Goal: Task Accomplishment & Management: Manage account settings

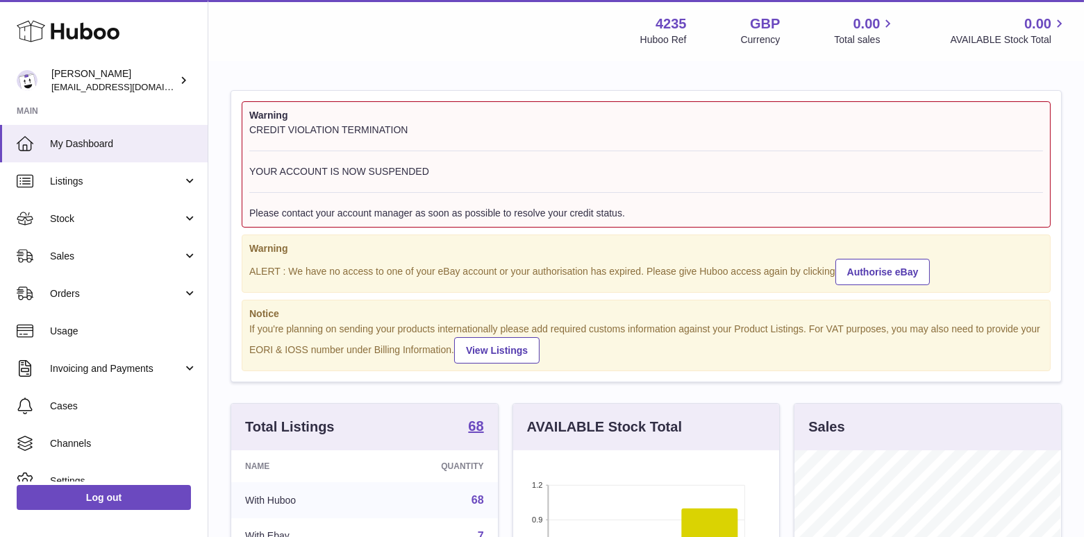
scroll to position [217, 267]
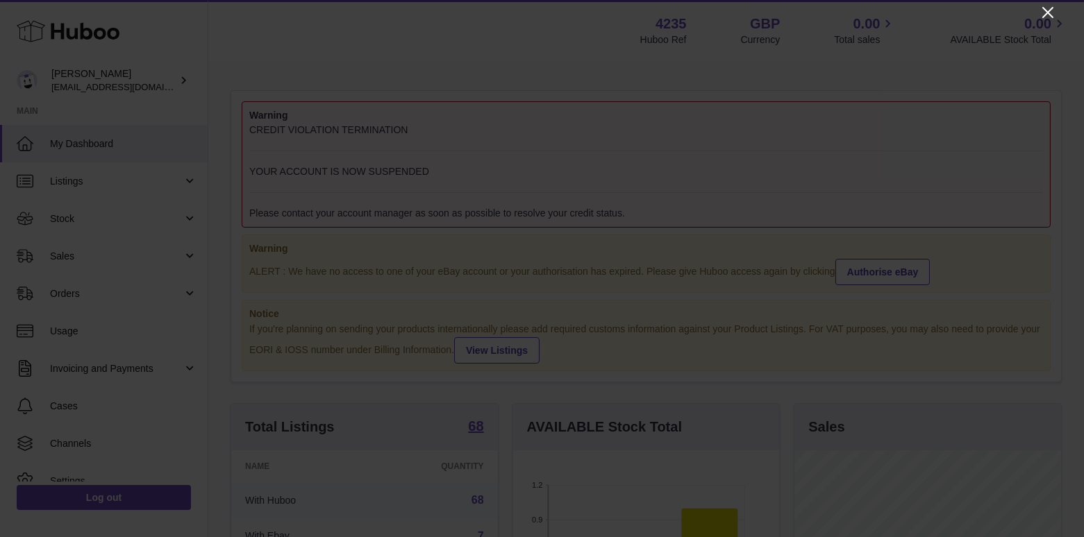
click at [1045, 15] on icon at bounding box center [1047, 12] width 11 height 11
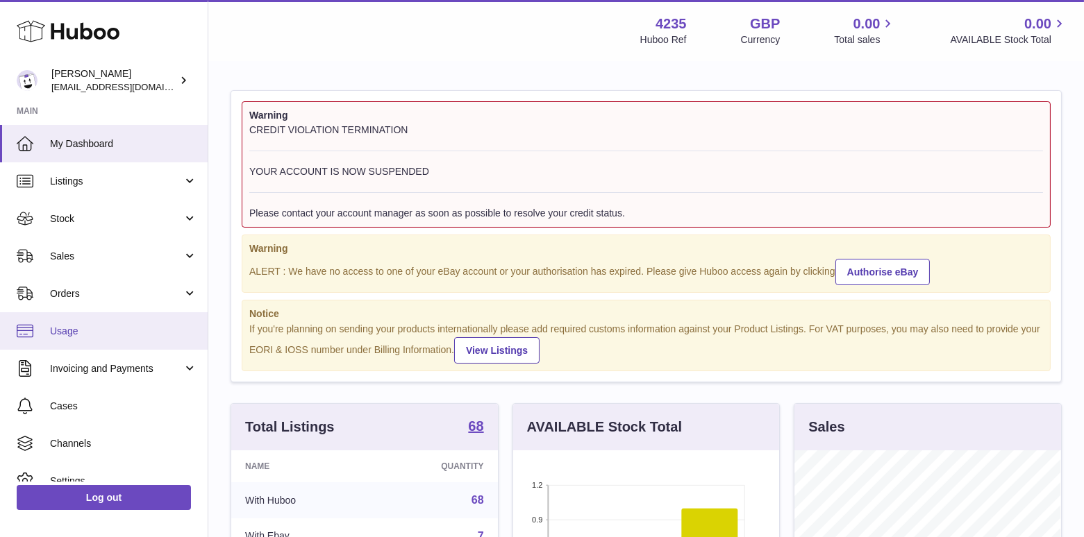
scroll to position [55, 0]
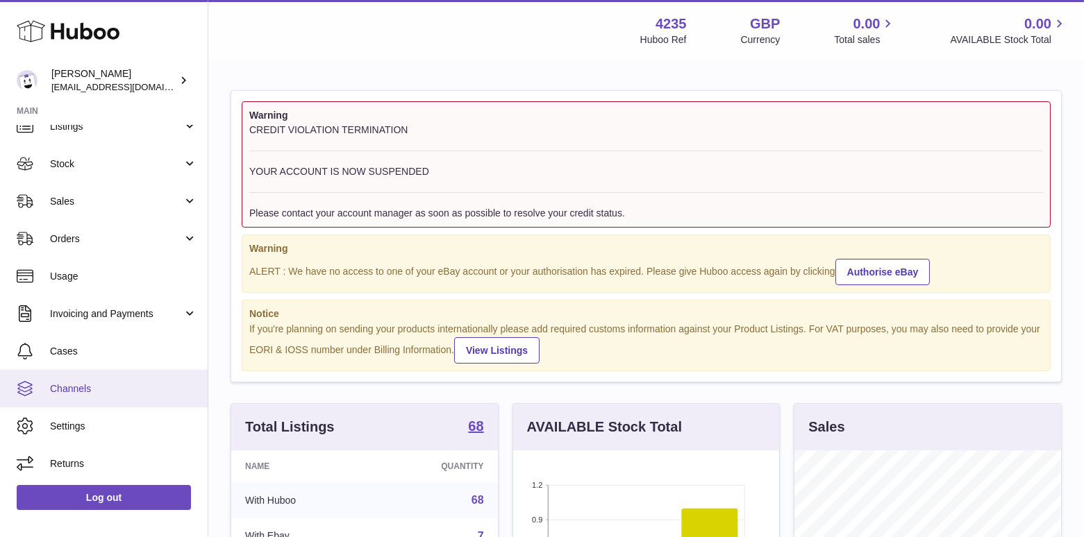
click at [92, 386] on span "Channels" at bounding box center [123, 388] width 147 height 13
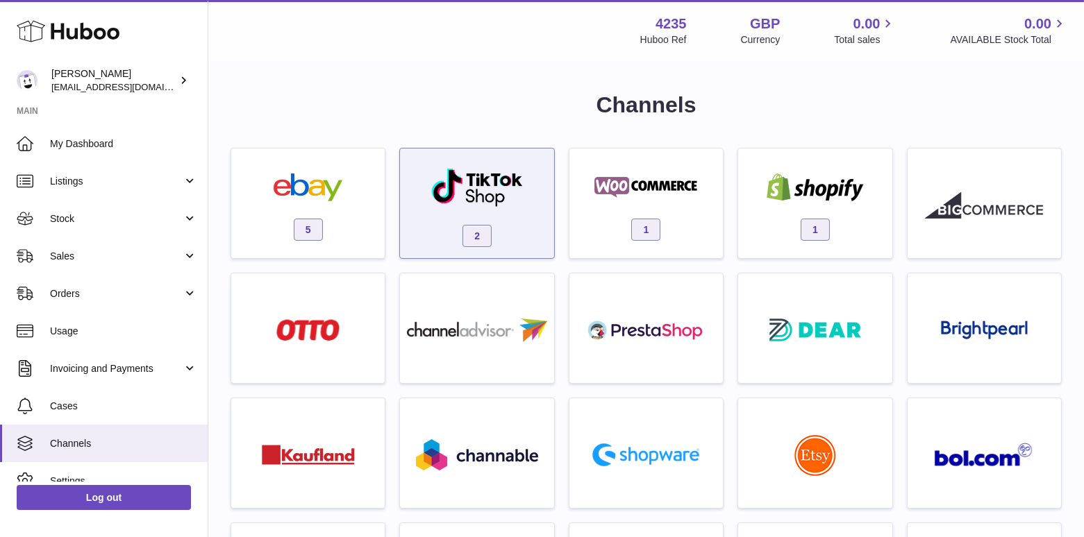
click at [480, 233] on span "2" at bounding box center [476, 236] width 29 height 22
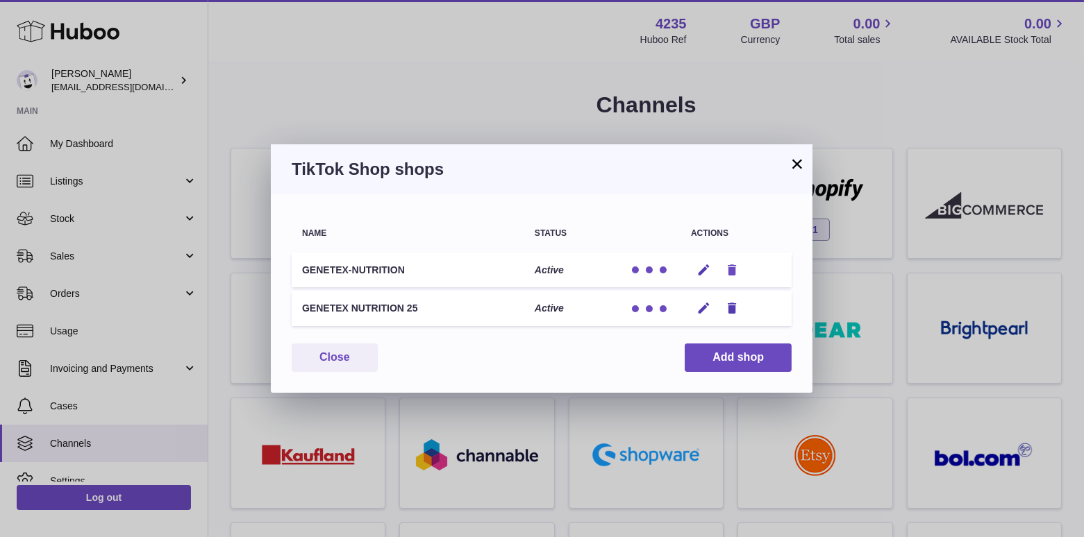
click at [732, 268] on icon "button" at bounding box center [732, 270] width 15 height 15
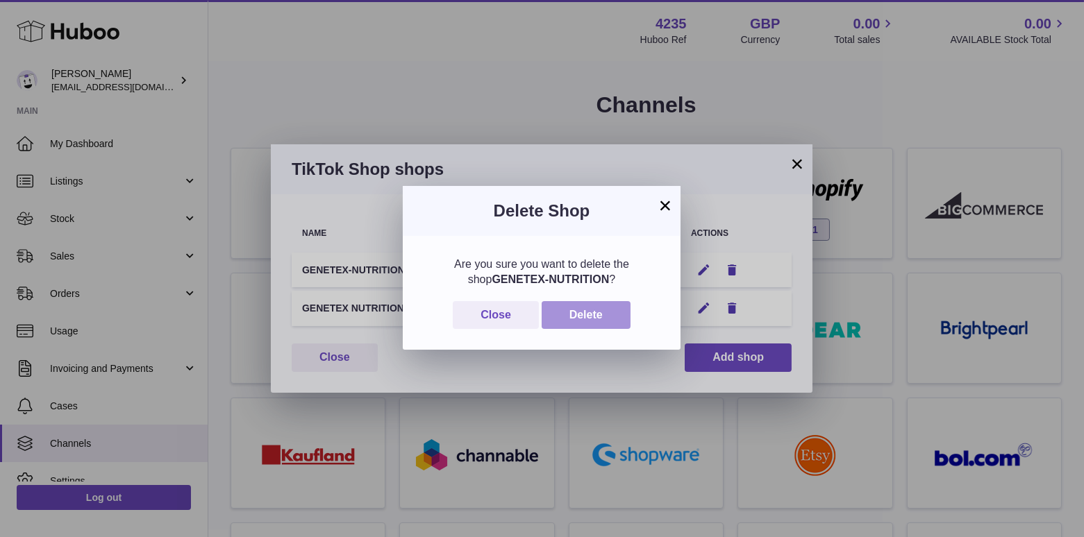
click at [603, 312] on button "Delete" at bounding box center [585, 315] width 89 height 28
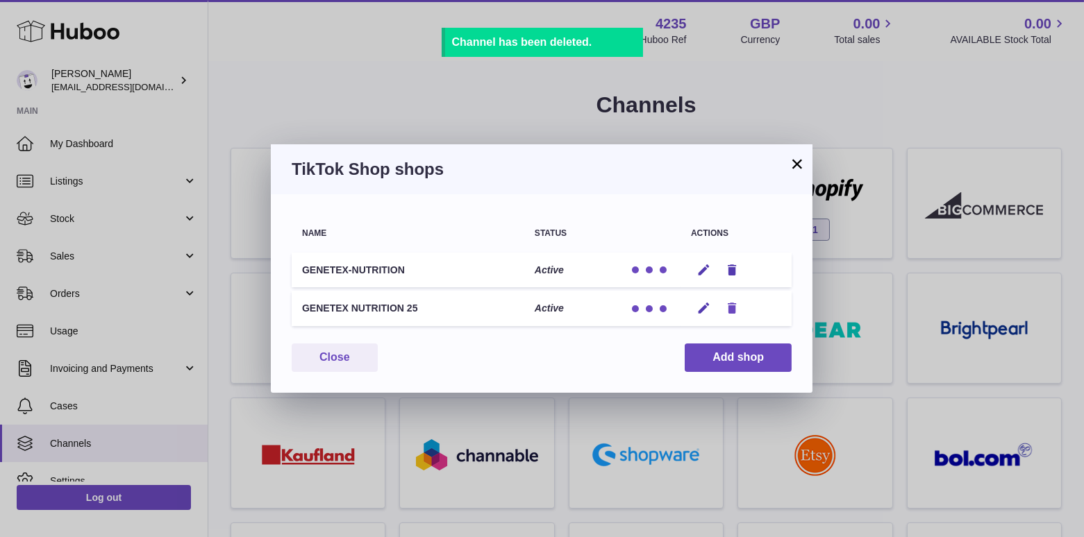
click at [733, 311] on icon "button" at bounding box center [732, 308] width 15 height 15
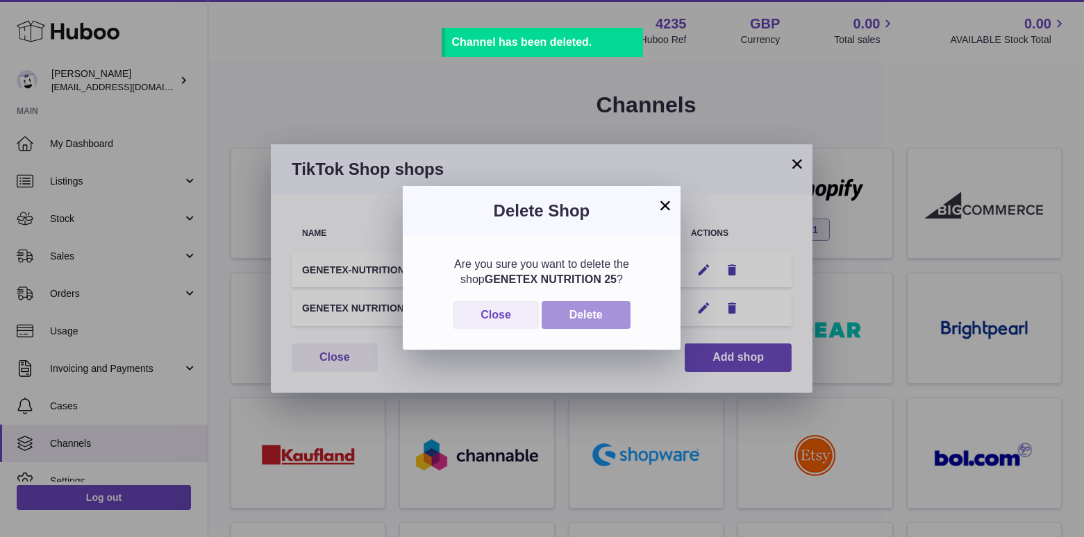
click at [580, 314] on button "Delete" at bounding box center [585, 315] width 89 height 28
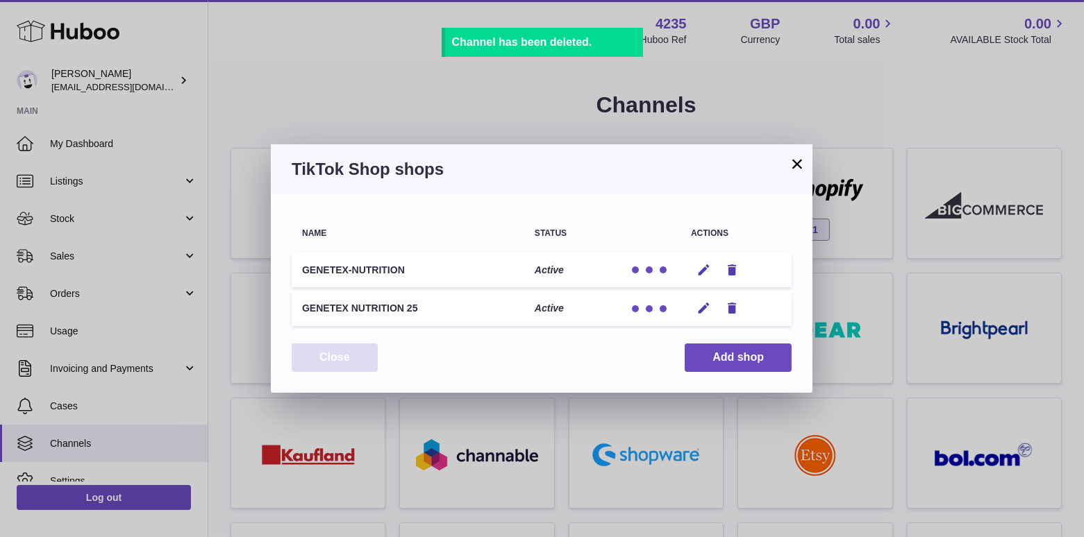
click at [344, 360] on button "Close" at bounding box center [335, 358] width 86 height 28
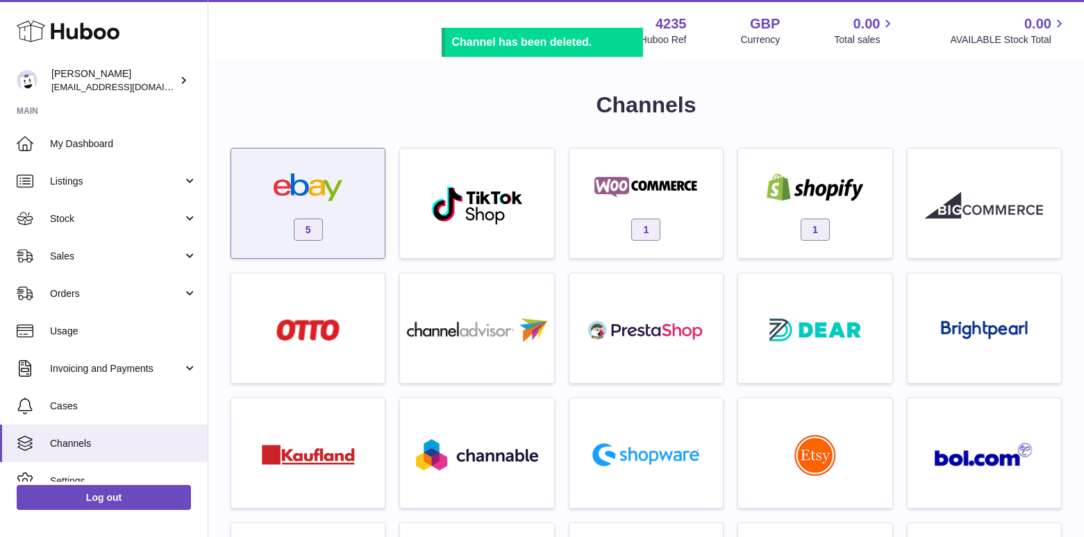
click at [312, 230] on span "5" at bounding box center [308, 230] width 29 height 22
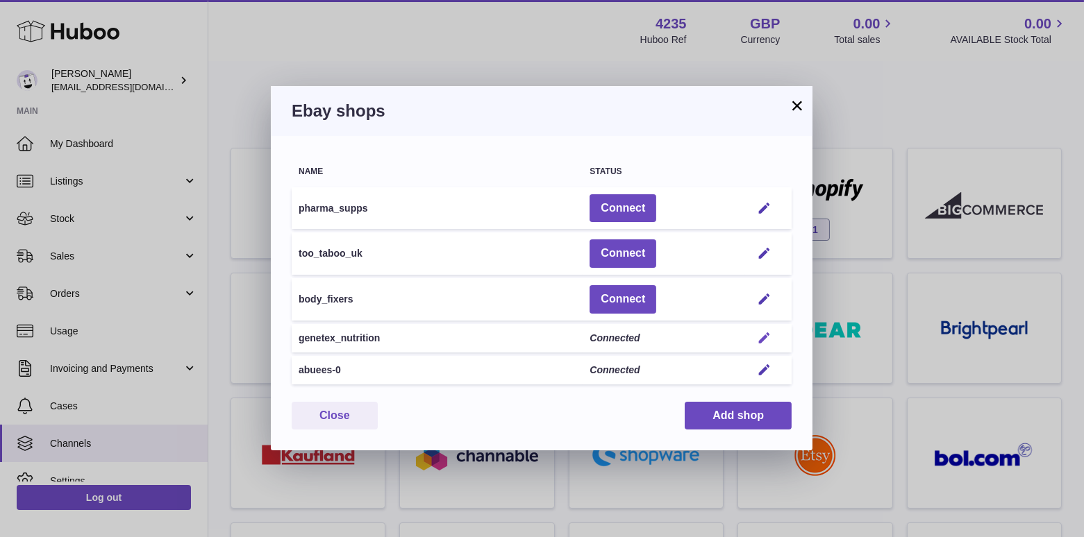
click at [763, 339] on em "button" at bounding box center [764, 338] width 15 height 15
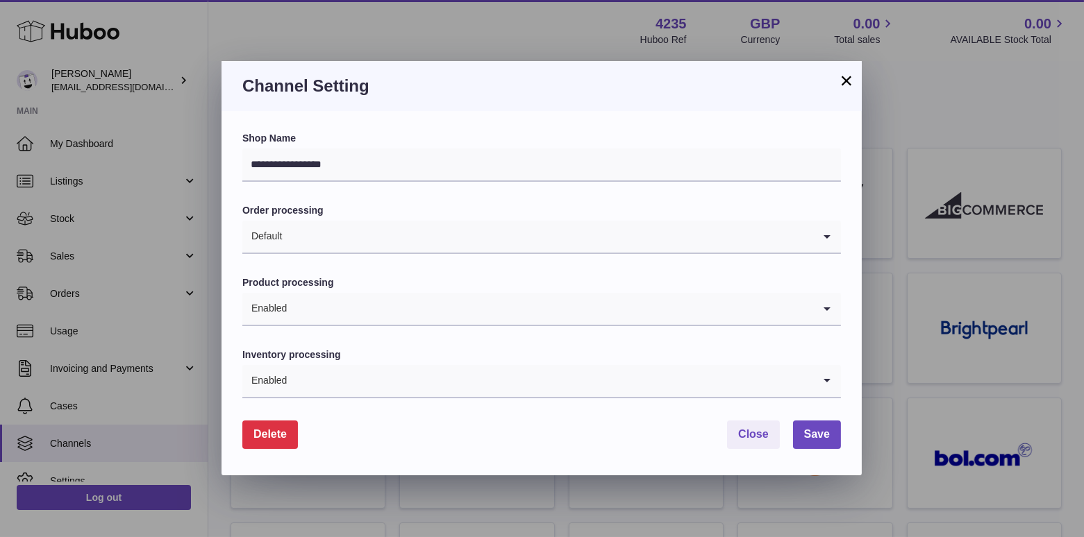
click at [278, 433] on span "Delete" at bounding box center [269, 434] width 33 height 12
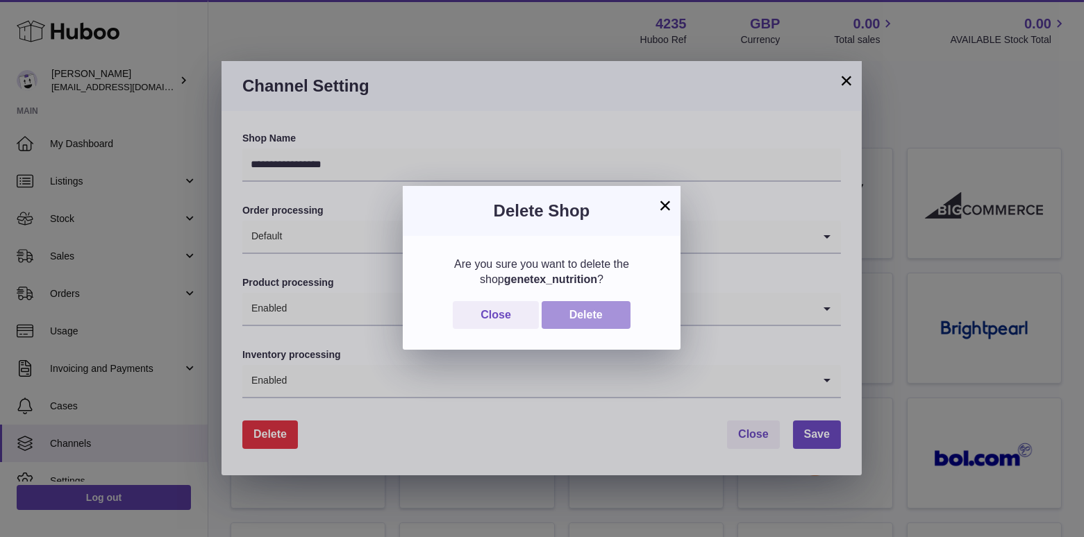
click at [576, 317] on button "Delete" at bounding box center [585, 315] width 89 height 28
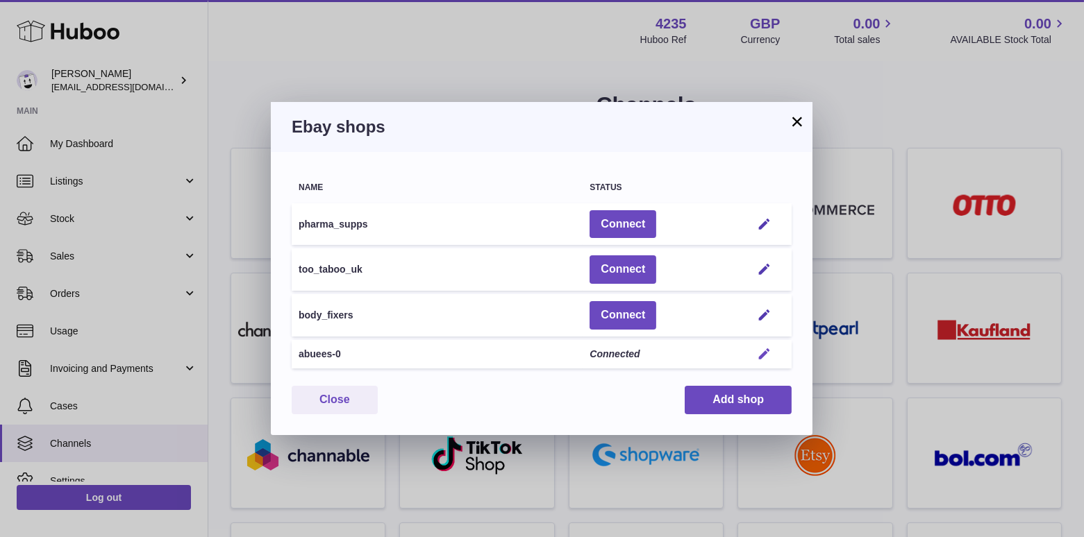
click at [763, 352] on em "button" at bounding box center [764, 354] width 15 height 15
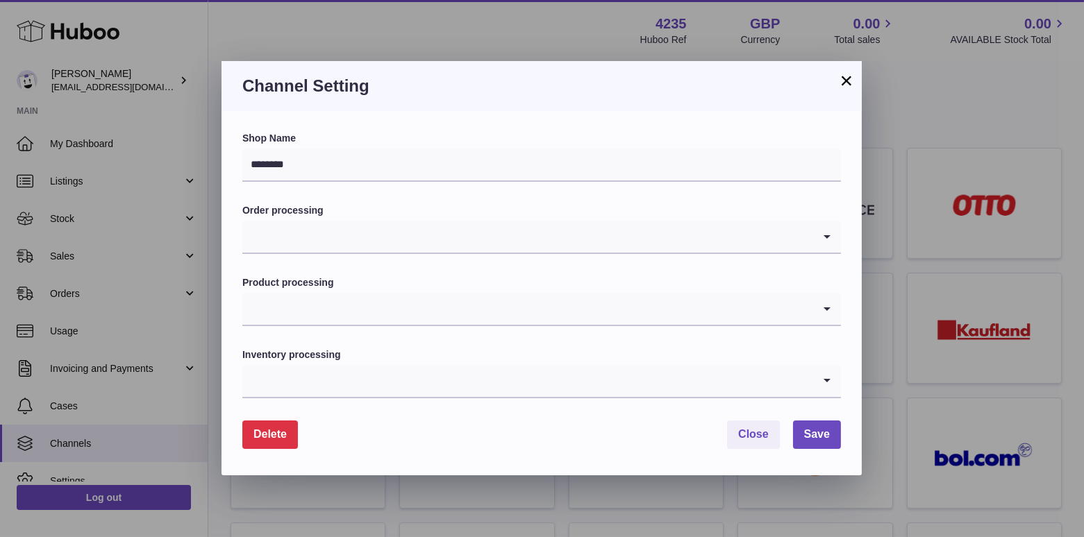
click at [278, 438] on span "Delete" at bounding box center [269, 434] width 33 height 12
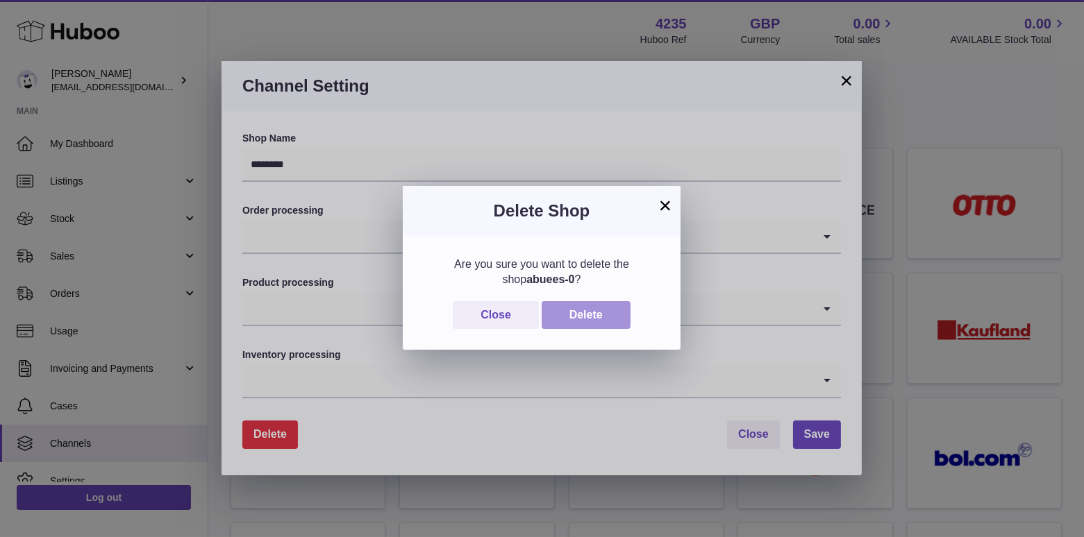
click at [584, 312] on button "Delete" at bounding box center [585, 315] width 89 height 28
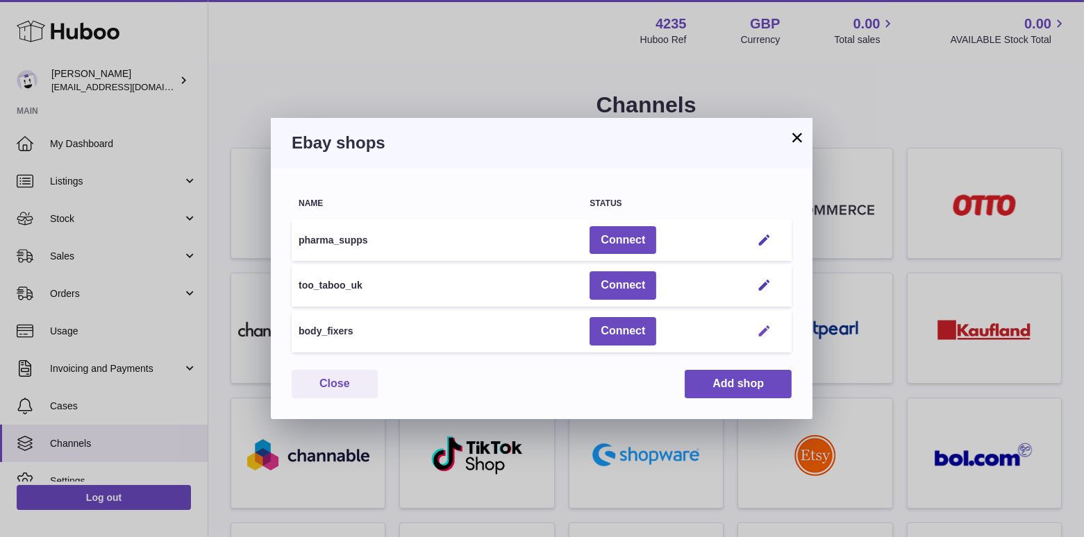
click at [765, 330] on em "button" at bounding box center [764, 331] width 15 height 15
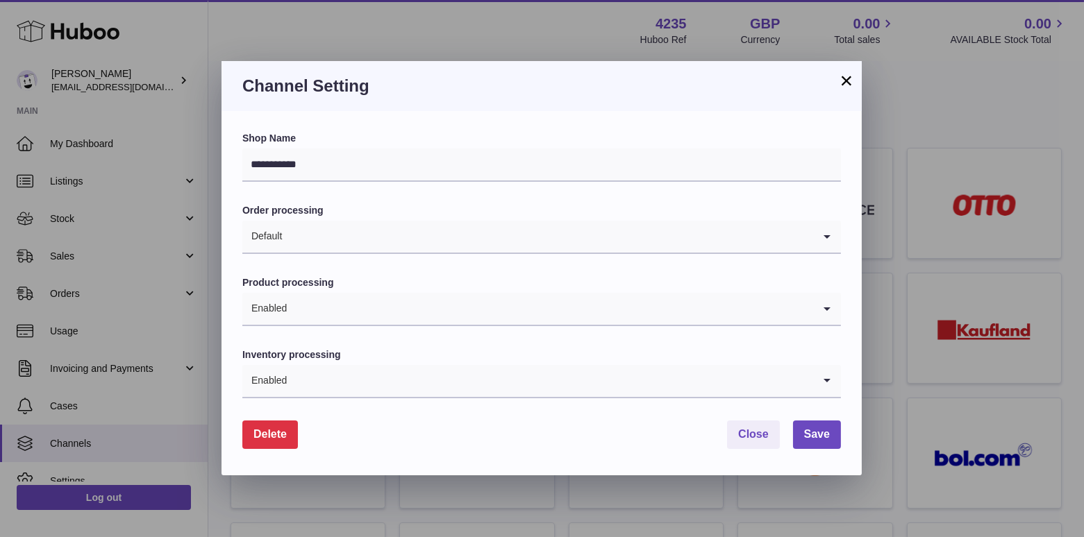
click at [284, 429] on span "Delete" at bounding box center [269, 434] width 33 height 12
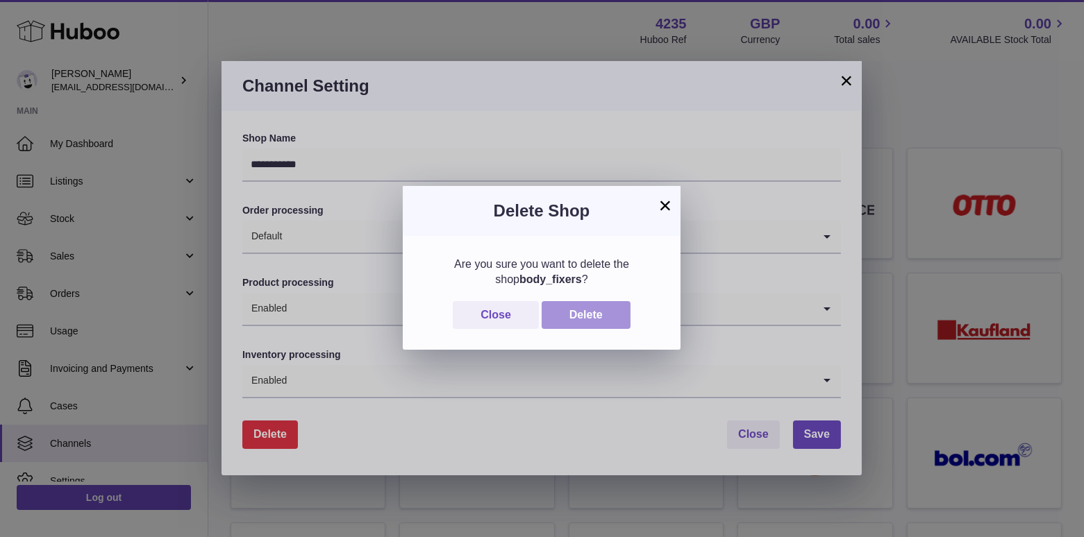
click at [574, 325] on button "Delete" at bounding box center [585, 315] width 89 height 28
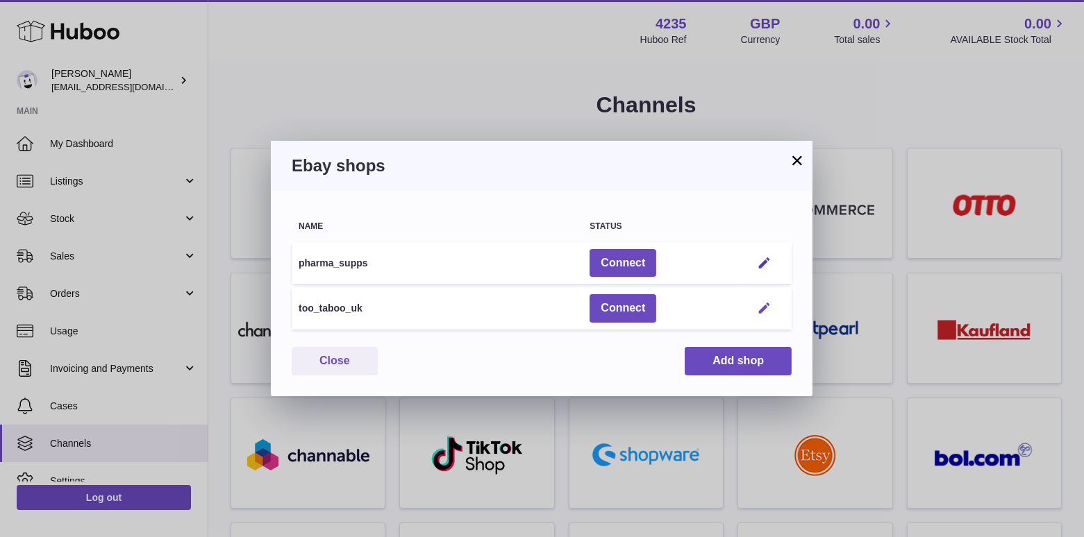
click at [768, 303] on em "button" at bounding box center [764, 308] width 15 height 15
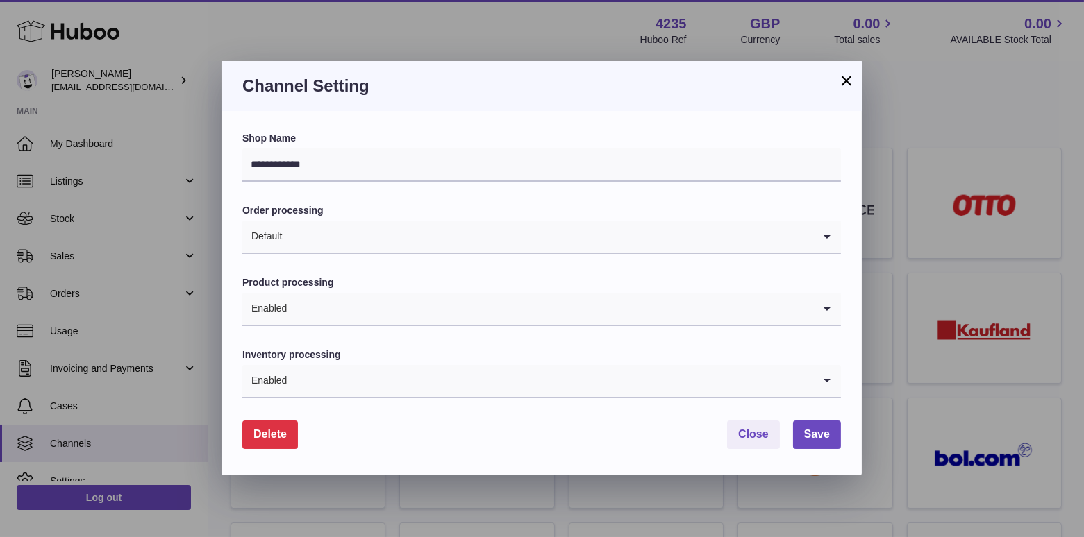
click at [269, 430] on span "Delete" at bounding box center [269, 434] width 33 height 12
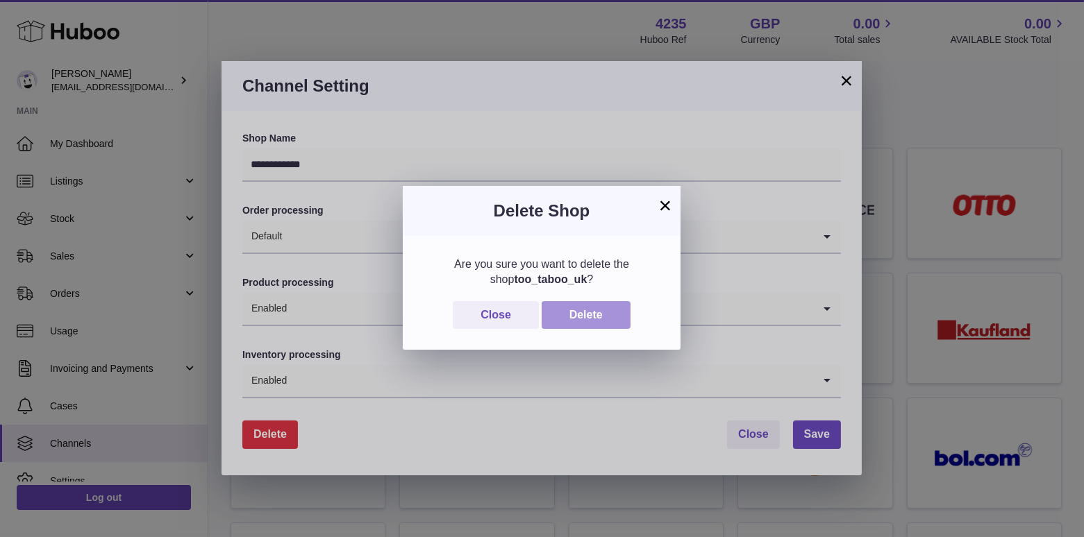
click at [593, 315] on button "Delete" at bounding box center [585, 315] width 89 height 28
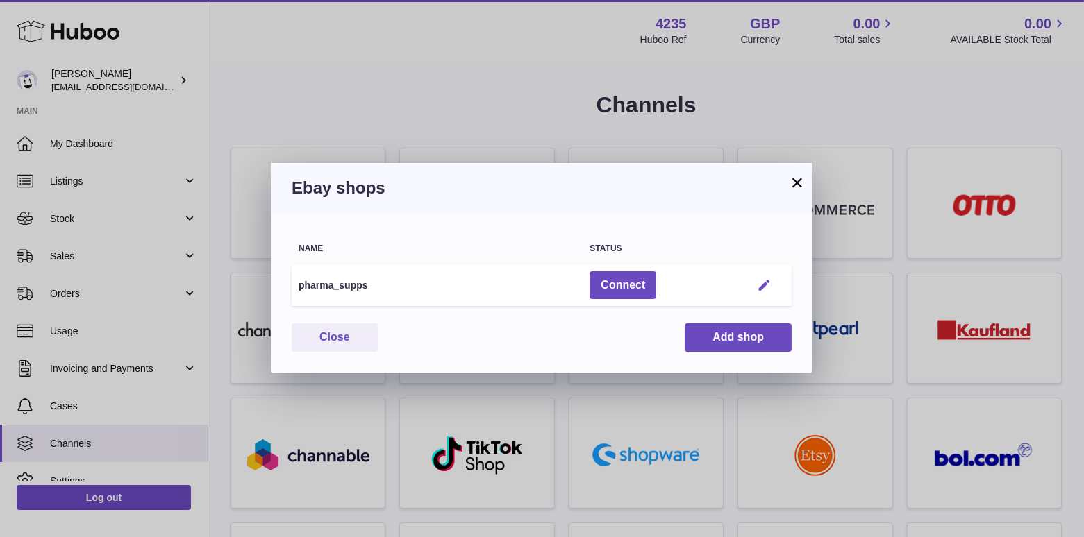
click at [770, 285] on em "button" at bounding box center [764, 285] width 15 height 15
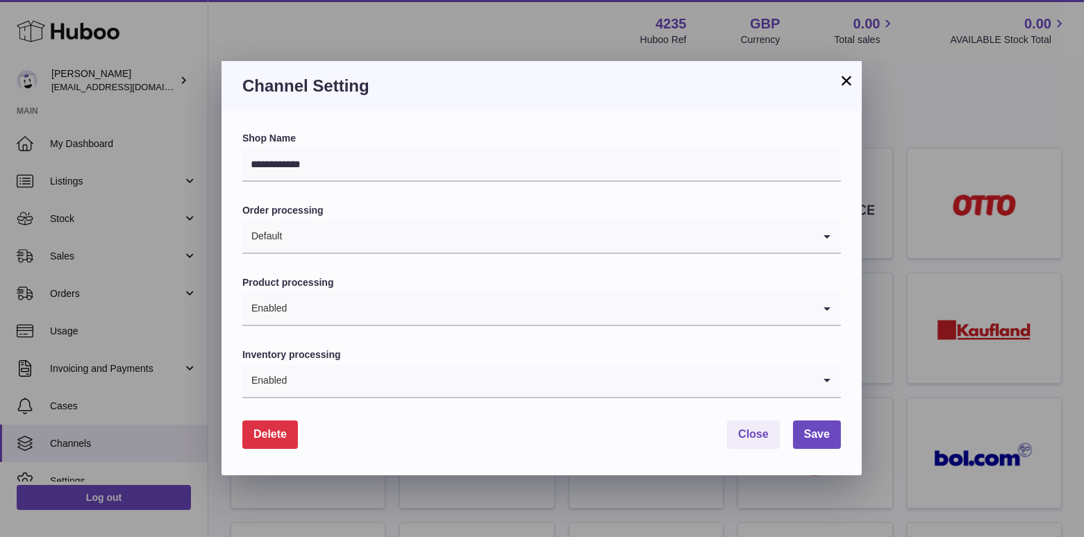
click at [270, 436] on span "Delete" at bounding box center [269, 434] width 33 height 12
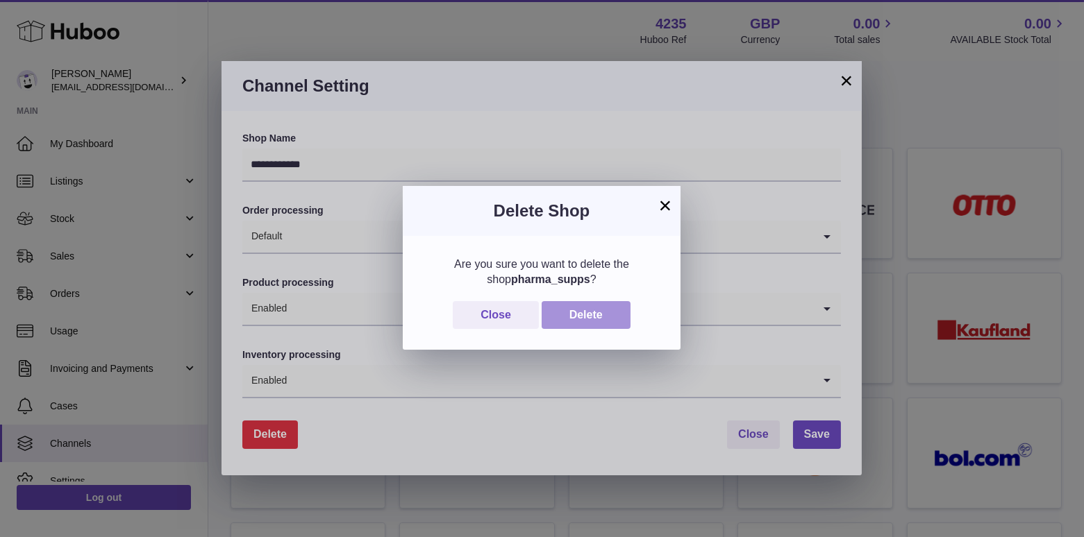
click at [582, 305] on button "Delete" at bounding box center [585, 315] width 89 height 28
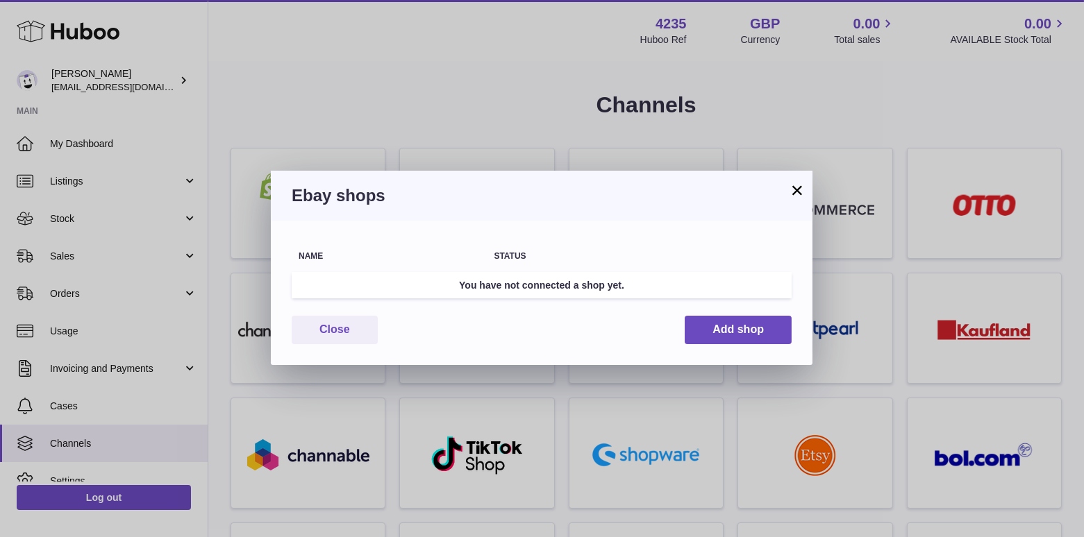
click at [798, 192] on button "×" at bounding box center [797, 190] width 17 height 17
